Goal: Participate in discussion: Engage in conversation with other users on a specific topic

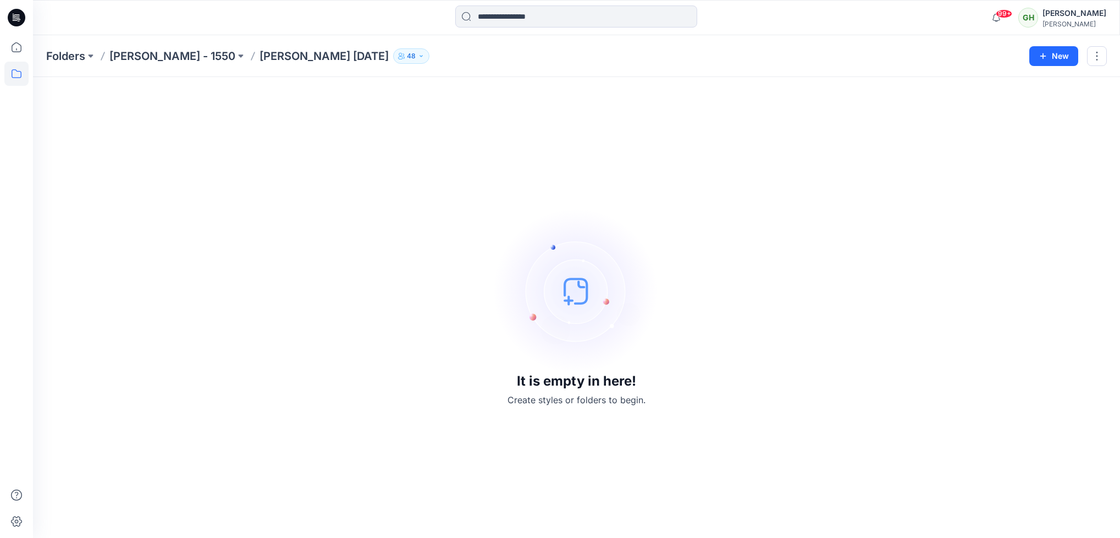
click at [14, 16] on icon at bounding box center [17, 18] width 18 height 18
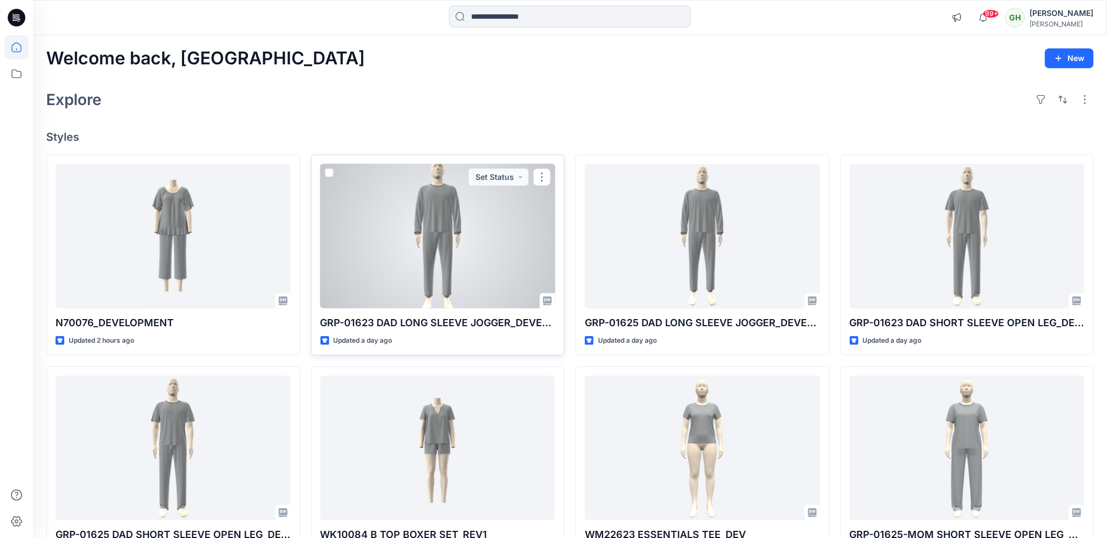
click at [430, 258] on div at bounding box center [437, 236] width 235 height 145
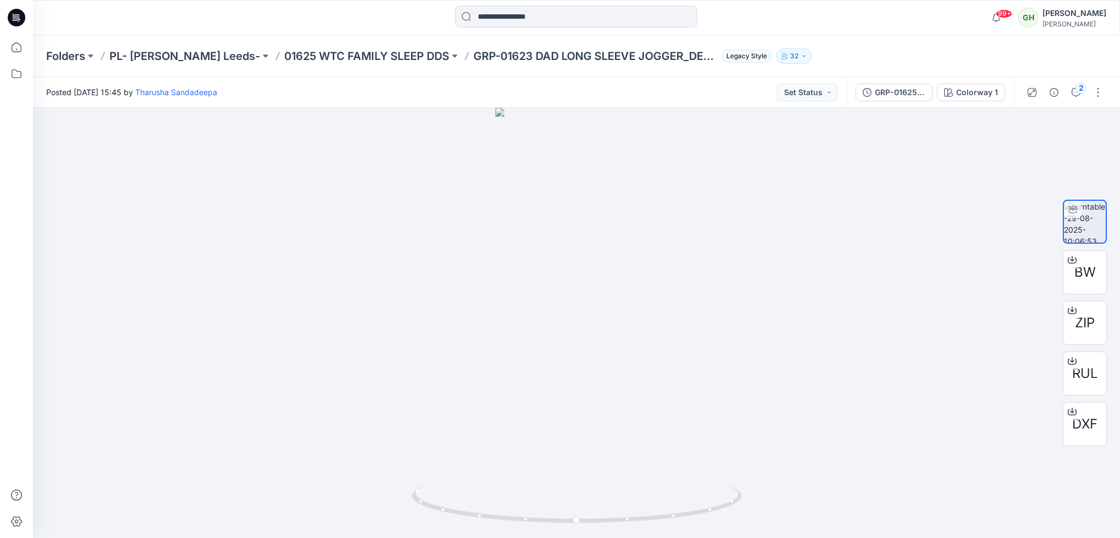
click at [1079, 102] on div "2" at bounding box center [1065, 92] width 102 height 31
click at [1077, 94] on icon "button" at bounding box center [1075, 92] width 9 height 9
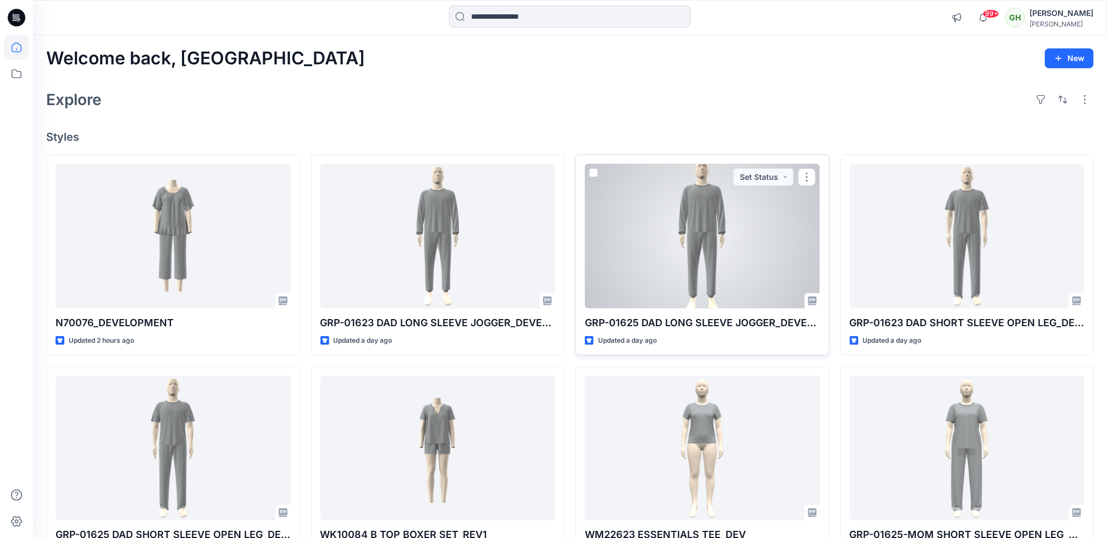
click at [664, 266] on div at bounding box center [702, 236] width 235 height 145
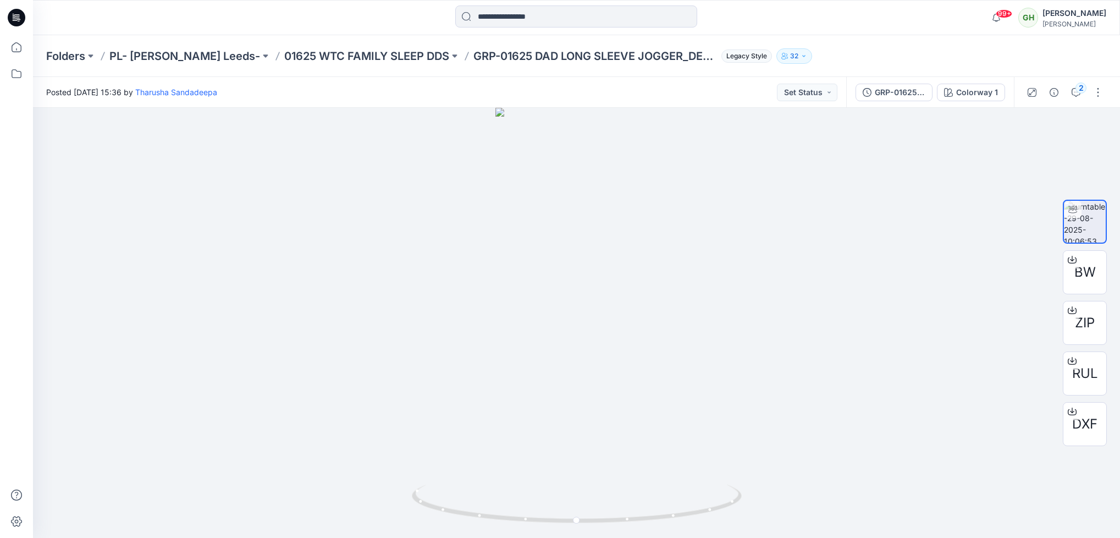
click at [333, 101] on div "Posted [DATE] 15:36 by [PERSON_NAME] Set Status" at bounding box center [439, 92] width 813 height 30
